Goal: Task Accomplishment & Management: Use online tool/utility

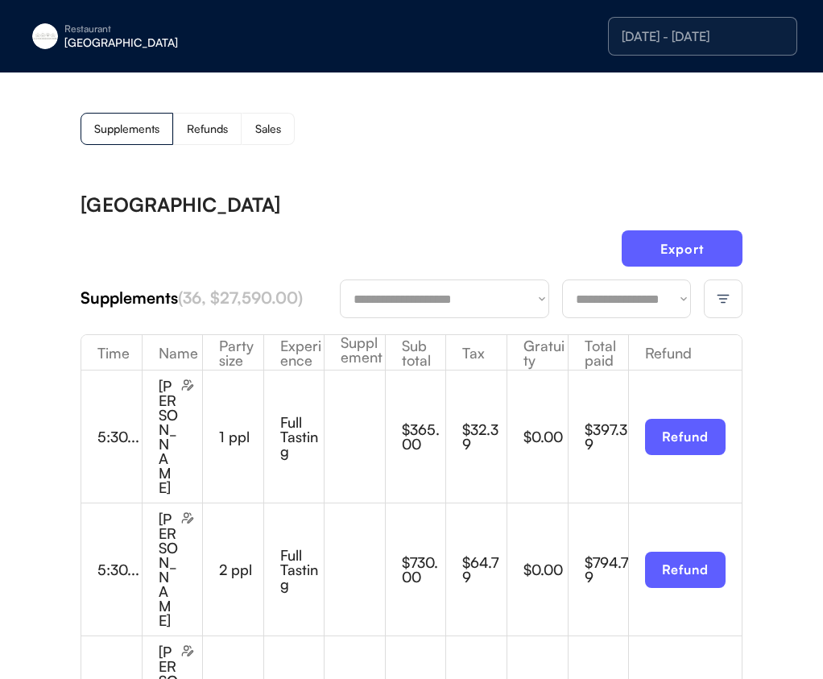
scroll to position [2, 0]
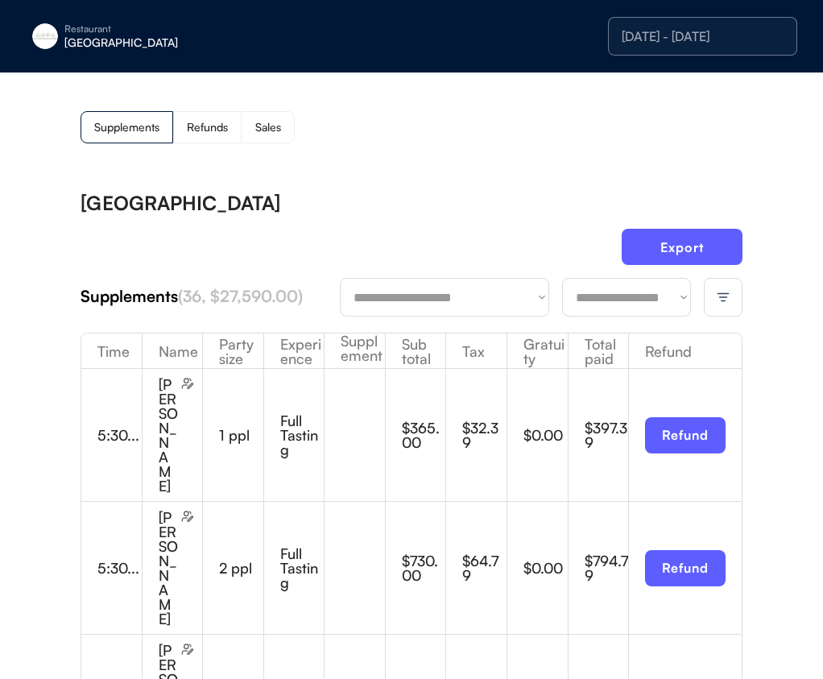
drag, startPoint x: 569, startPoint y: 140, endPoint x: 34, endPoint y: 361, distance: 579.3
click at [569, 140] on div "Supplements Refunds Sales" at bounding box center [412, 127] width 662 height 32
drag, startPoint x: 690, startPoint y: 271, endPoint x: 698, endPoint y: 256, distance: 17.0
click at [690, 271] on div "Export" at bounding box center [412, 253] width 662 height 49
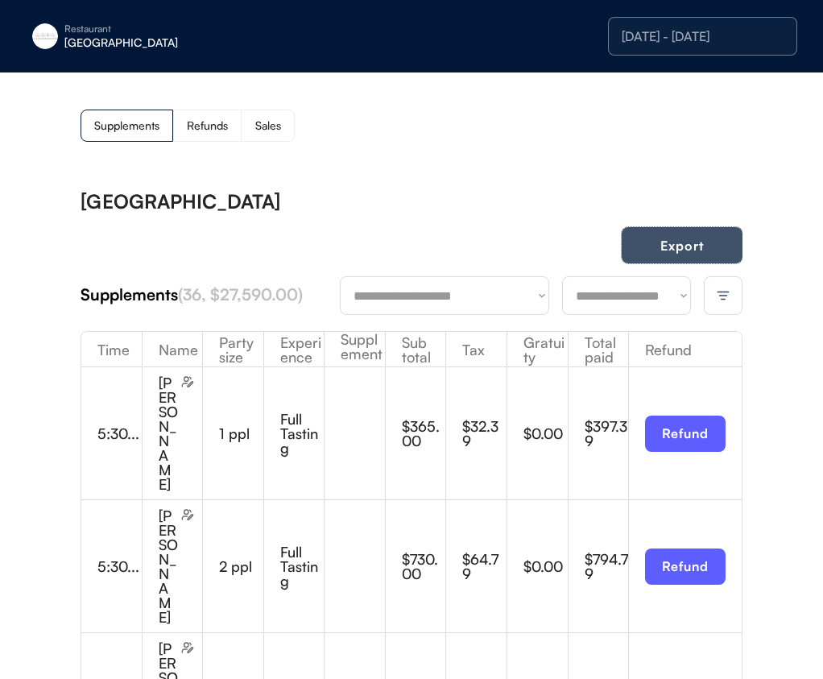
drag, startPoint x: 698, startPoint y: 256, endPoint x: 640, endPoint y: 263, distance: 59.2
click at [698, 256] on button "Export" at bounding box center [682, 245] width 121 height 36
click at [107, 14] on div "Restaurant [GEOGRAPHIC_DATA] [DATE] - [DATE]" at bounding box center [411, 36] width 823 height 72
click at [108, 43] on div "[GEOGRAPHIC_DATA]" at bounding box center [165, 42] width 203 height 11
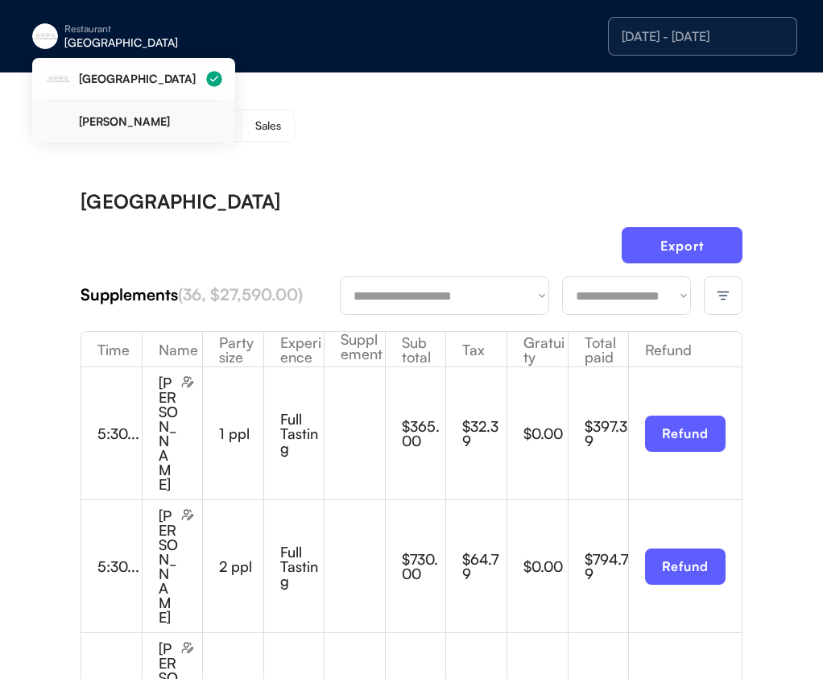
click at [136, 113] on div "[PERSON_NAME]" at bounding box center [133, 122] width 177 height 43
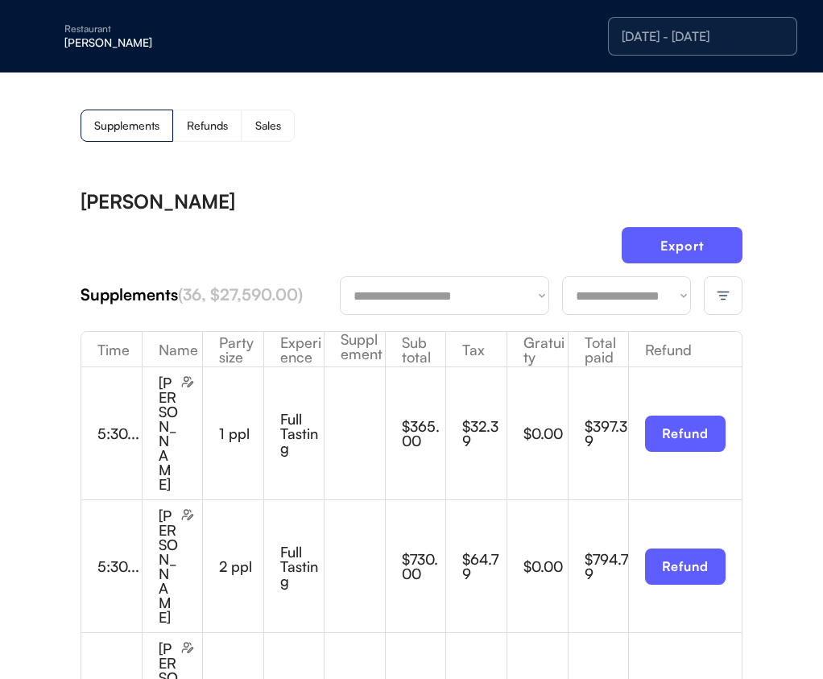
click at [551, 127] on div "Supplements Refunds Sales" at bounding box center [412, 126] width 662 height 32
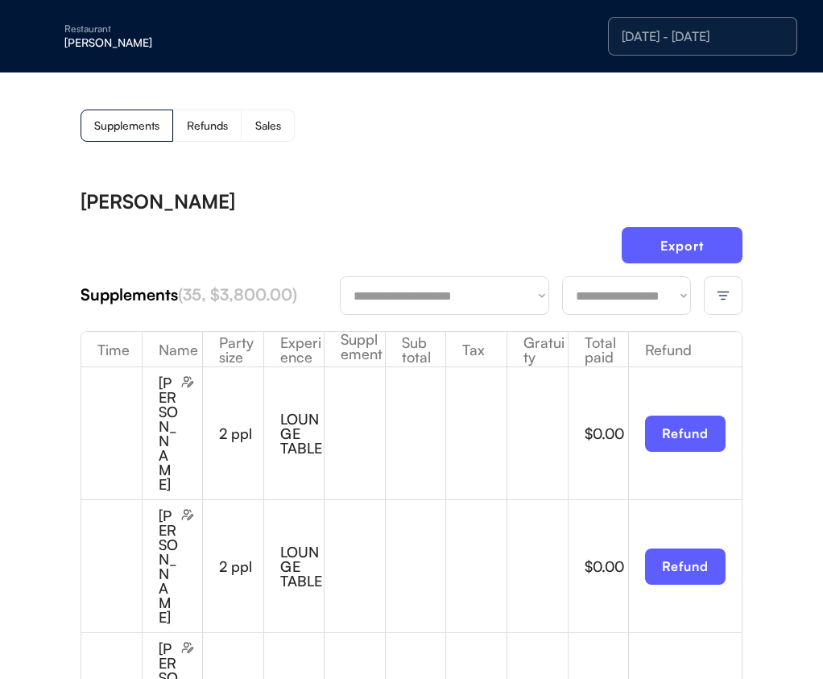
click at [733, 282] on div at bounding box center [723, 295] width 39 height 39
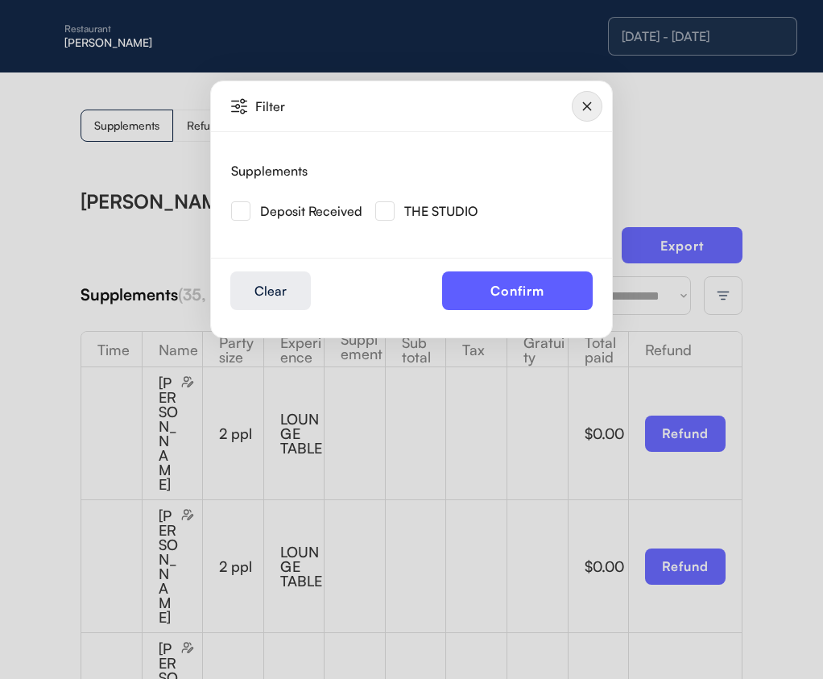
drag, startPoint x: 388, startPoint y: 213, endPoint x: 454, endPoint y: 281, distance: 94.6
click at [388, 213] on img at bounding box center [384, 210] width 19 height 19
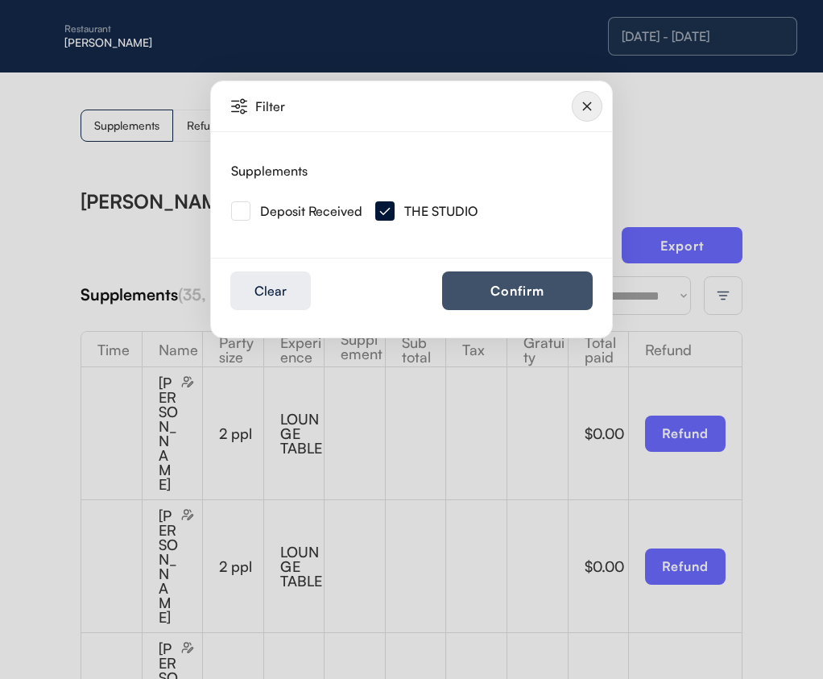
click at [507, 291] on button "Confirm" at bounding box center [517, 290] width 151 height 39
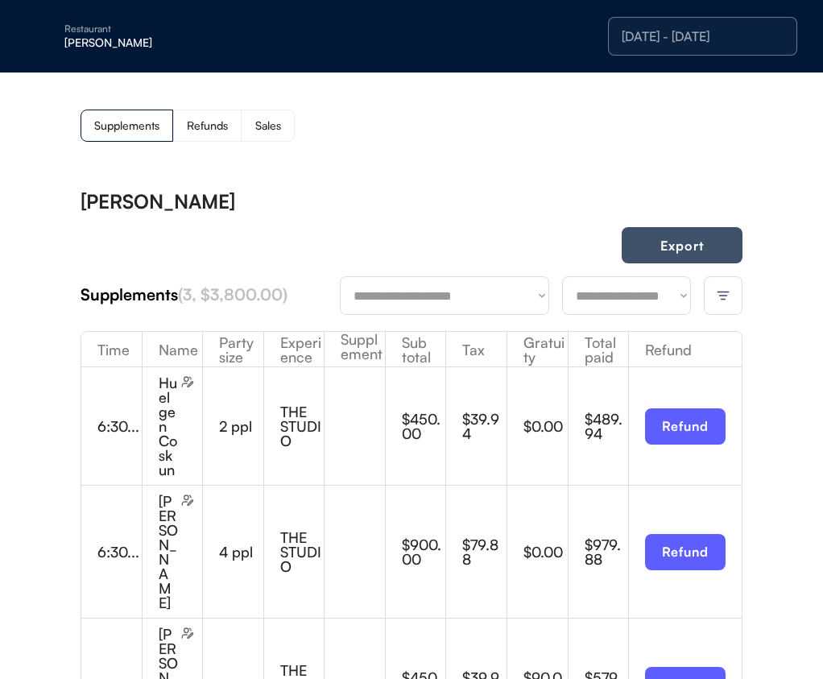
click at [694, 255] on button "Export" at bounding box center [682, 245] width 121 height 36
click at [793, 235] on div "**********" at bounding box center [411, 488] width 823 height 839
